Goal: Task Accomplishment & Management: Use online tool/utility

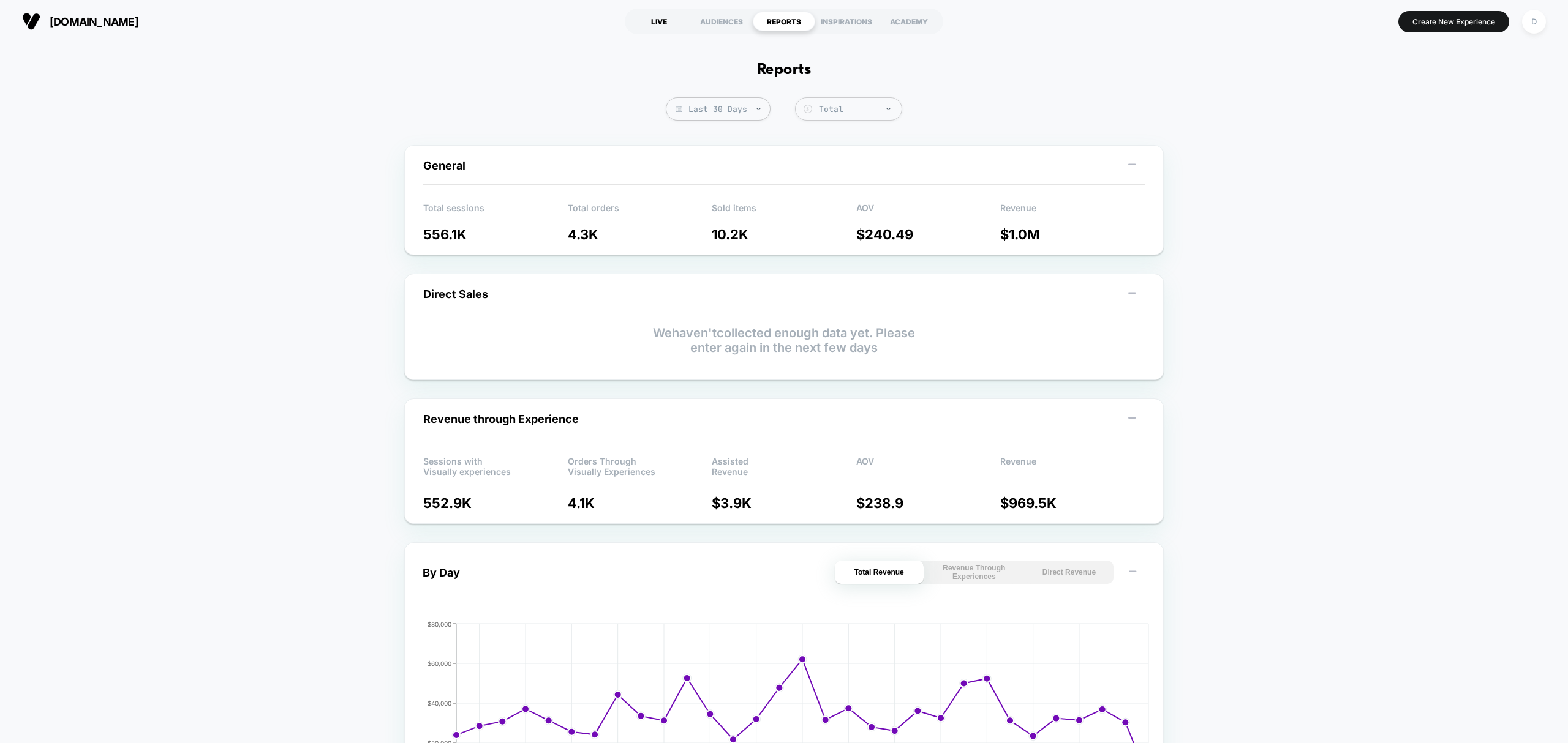
click at [649, 21] on div "LIVE" at bounding box center [659, 21] width 62 height 19
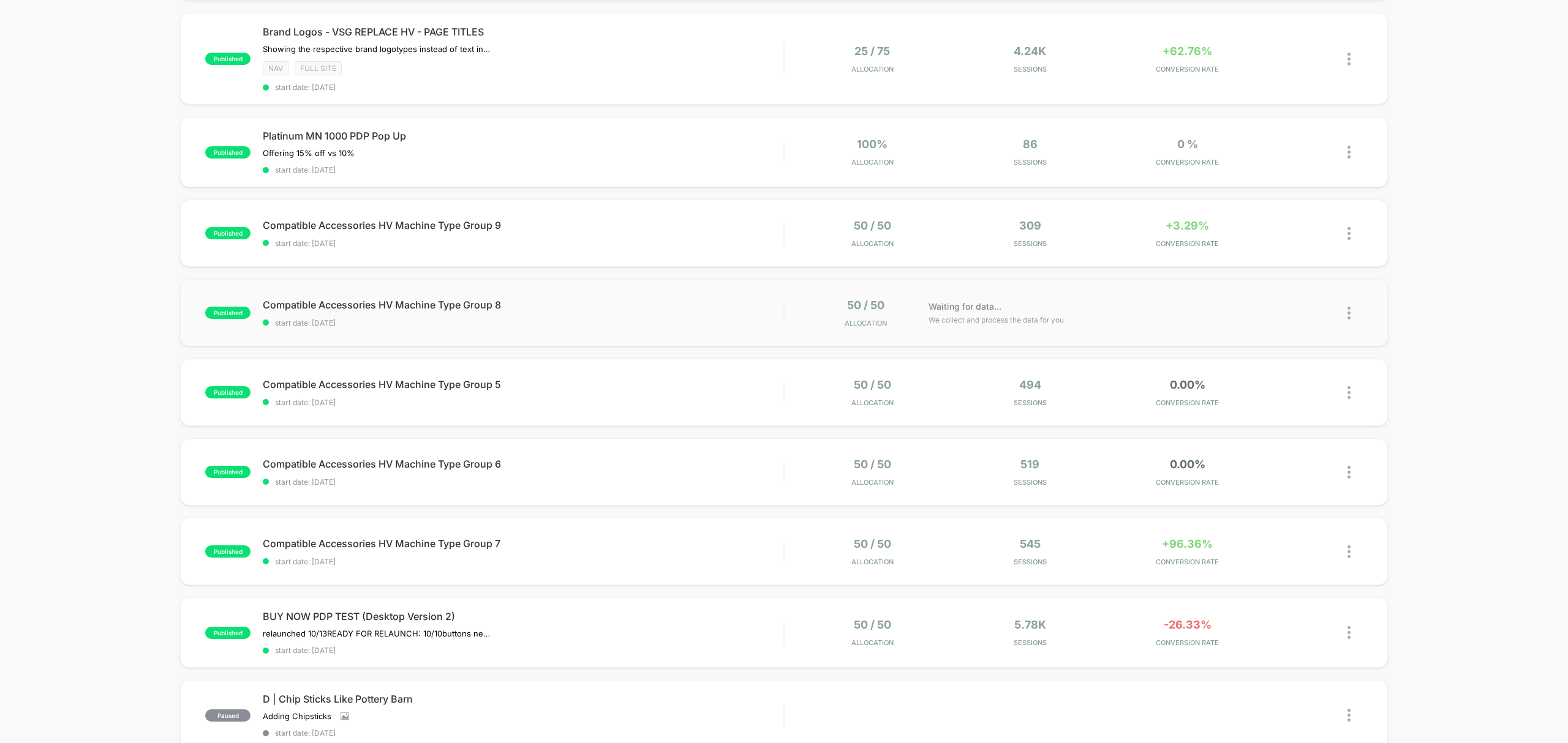
scroll to position [516, 0]
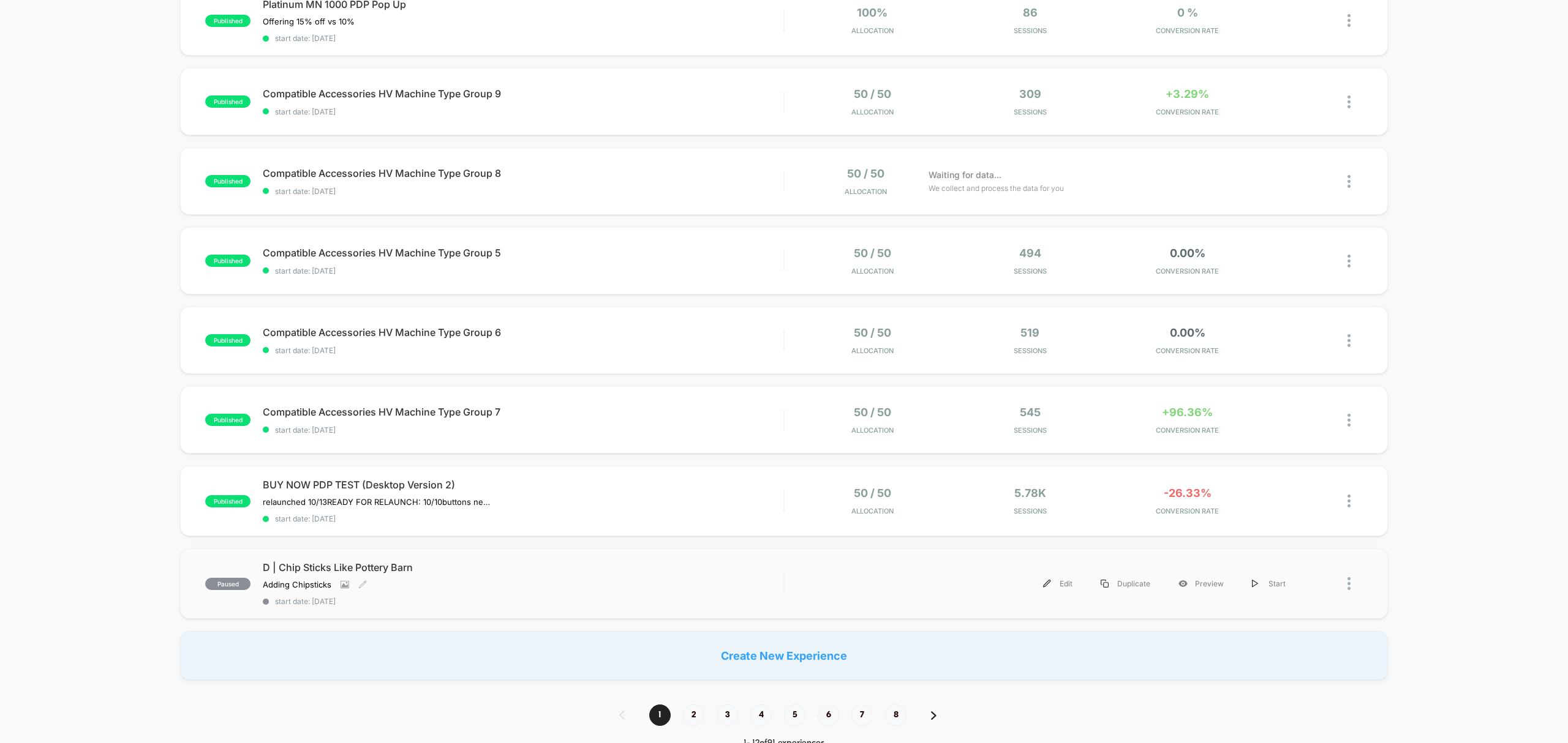
click at [560, 600] on span "start date: [DATE]" at bounding box center [523, 601] width 521 height 9
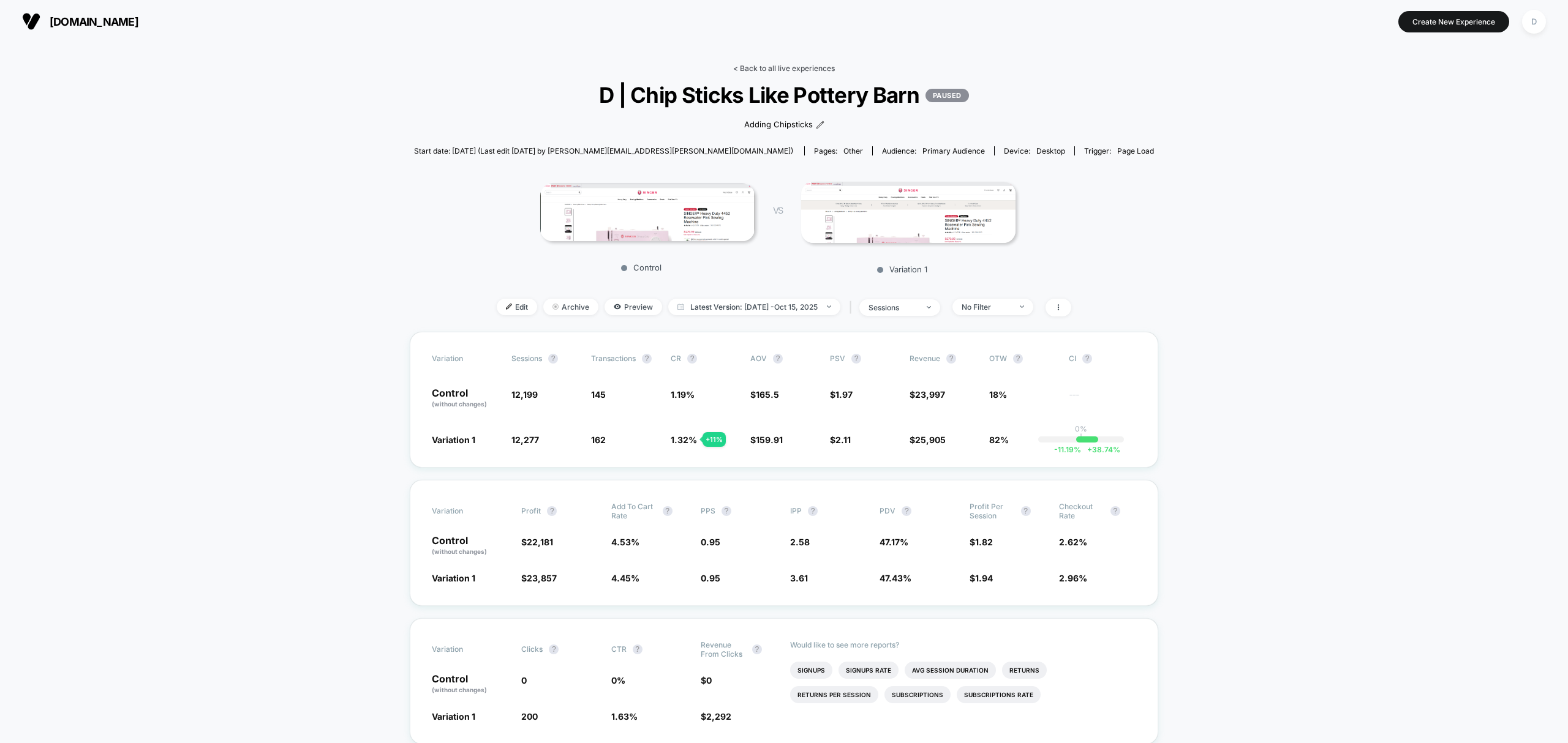
drag, startPoint x: 782, startPoint y: 71, endPoint x: 770, endPoint y: 69, distance: 12.2
click at [778, 72] on link "< Back to all live experiences" at bounding box center [784, 69] width 101 height 9
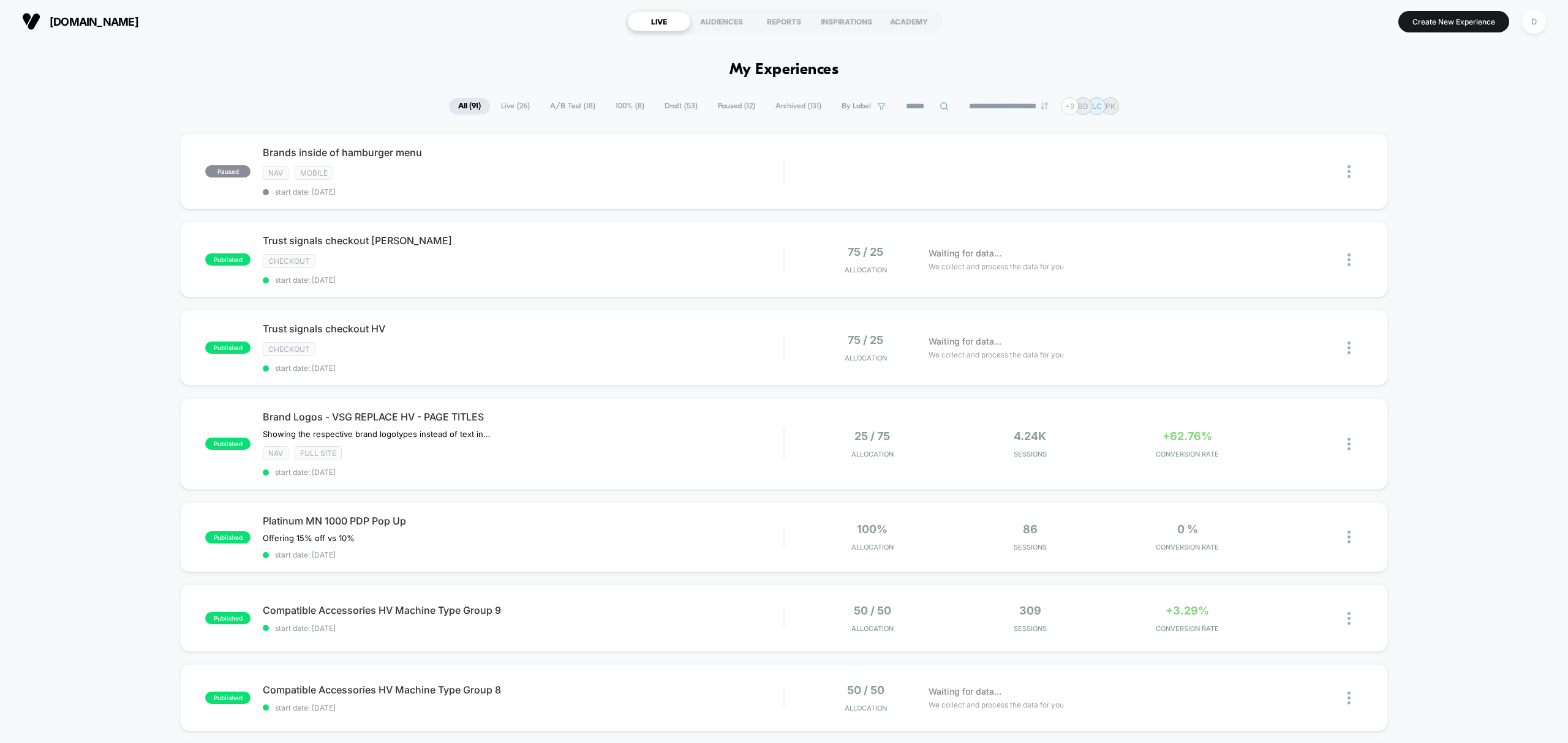
click at [585, 100] on span "A/B Test ( 18 )" at bounding box center [573, 106] width 64 height 16
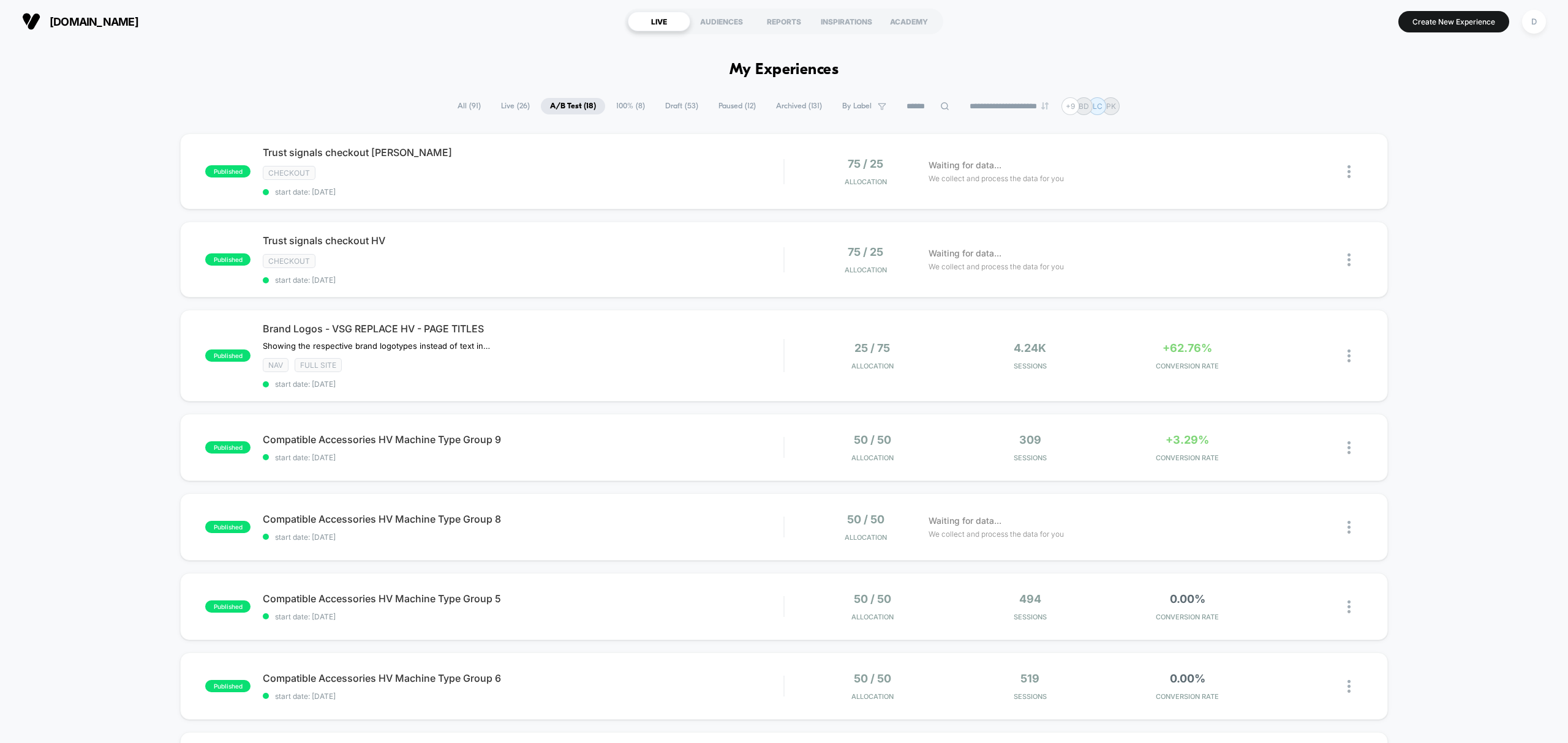
click at [671, 104] on span "Draft ( 53 )" at bounding box center [682, 106] width 51 height 16
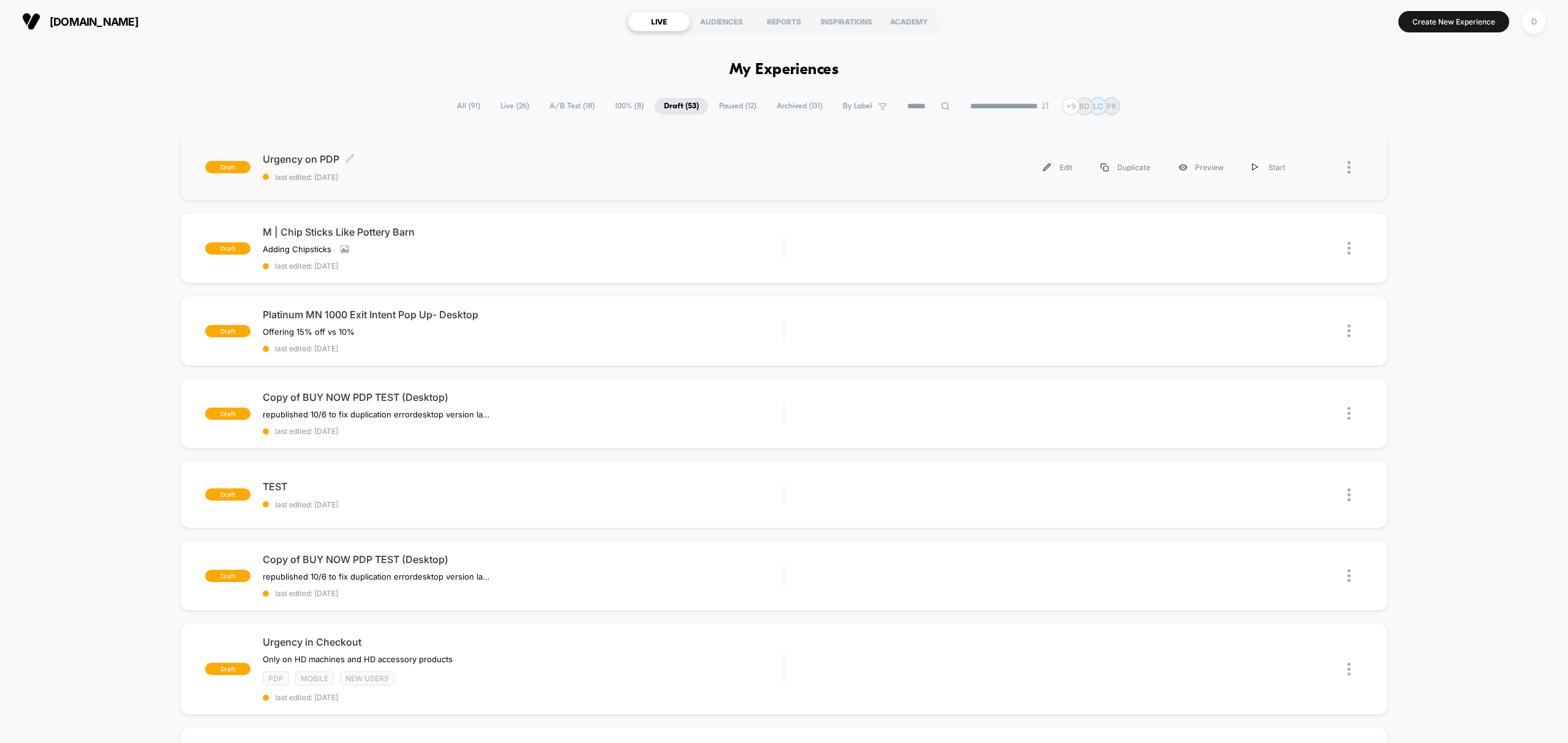
click at [556, 159] on span "Urgency on PDP Click to edit experience details" at bounding box center [523, 159] width 521 height 12
